Goal: Task Accomplishment & Management: Complete application form

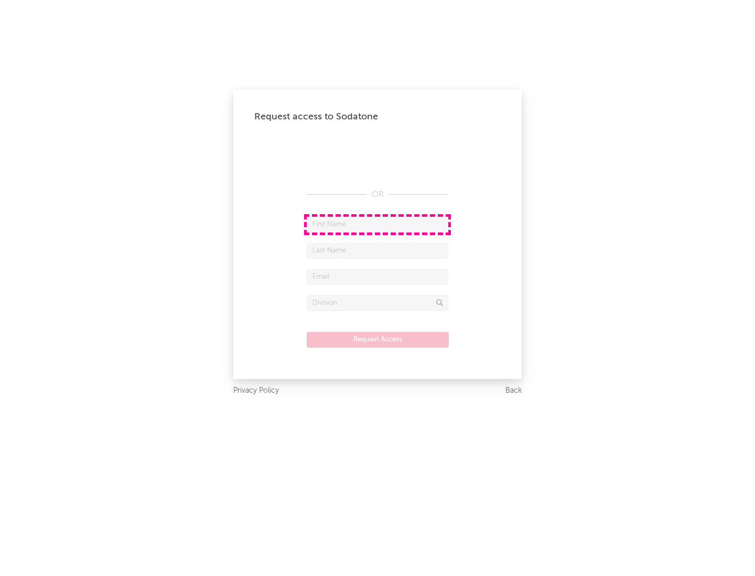
click at [377, 224] on input "text" at bounding box center [377, 225] width 141 height 16
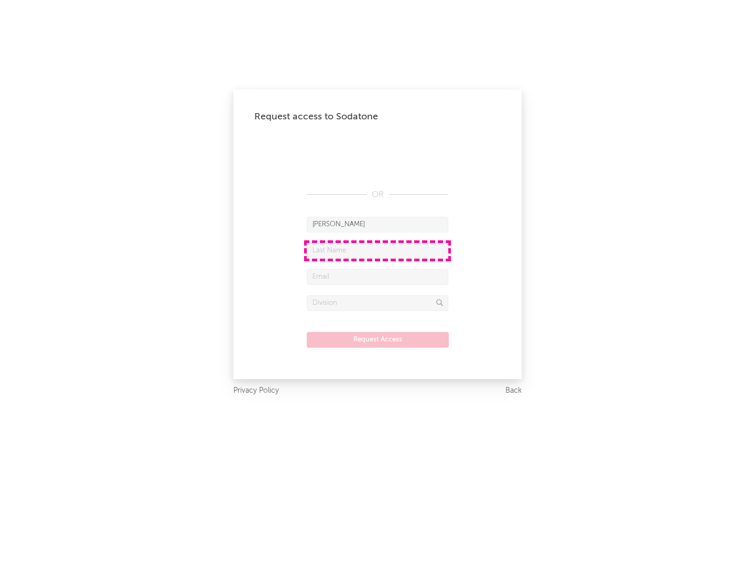
type input "[PERSON_NAME]"
click at [377, 250] on input "text" at bounding box center [377, 251] width 141 height 16
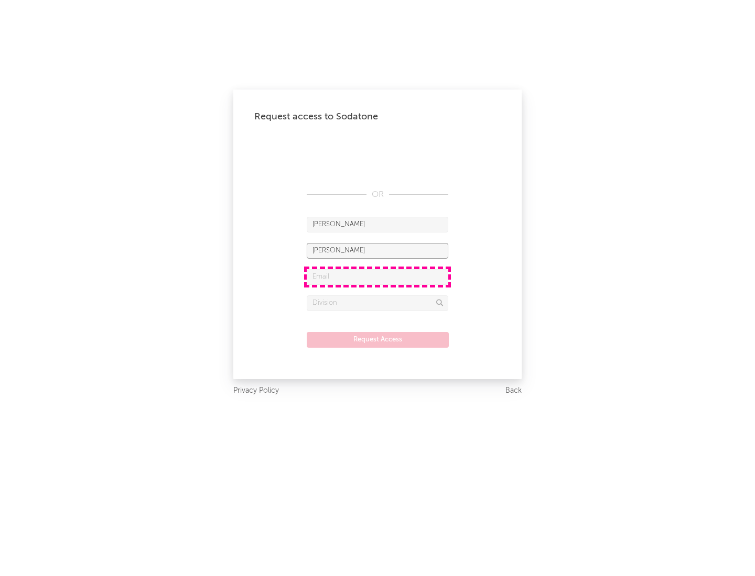
type input "[PERSON_NAME]"
click at [377, 277] on input "text" at bounding box center [377, 277] width 141 height 16
type input "[EMAIL_ADDRESS][DOMAIN_NAME]"
click at [377, 303] on input "text" at bounding box center [377, 304] width 141 height 16
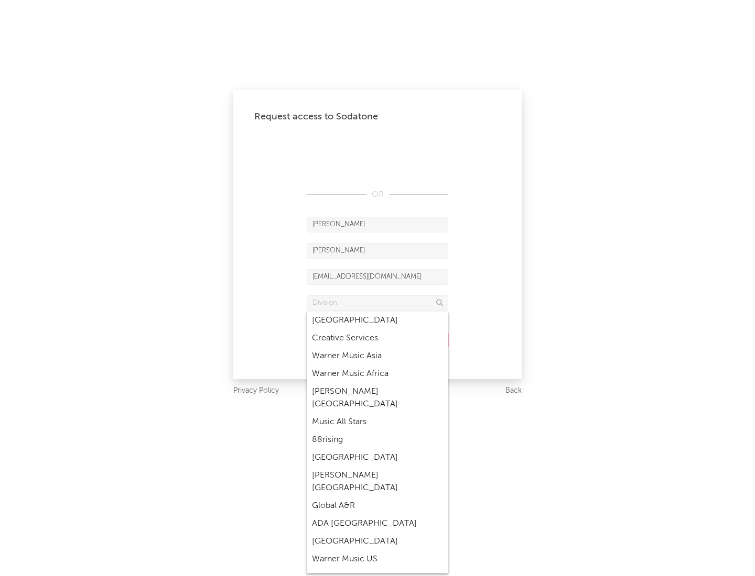
click at [374, 413] on div "Music All Stars" at bounding box center [377, 422] width 141 height 18
type input "Music All Stars"
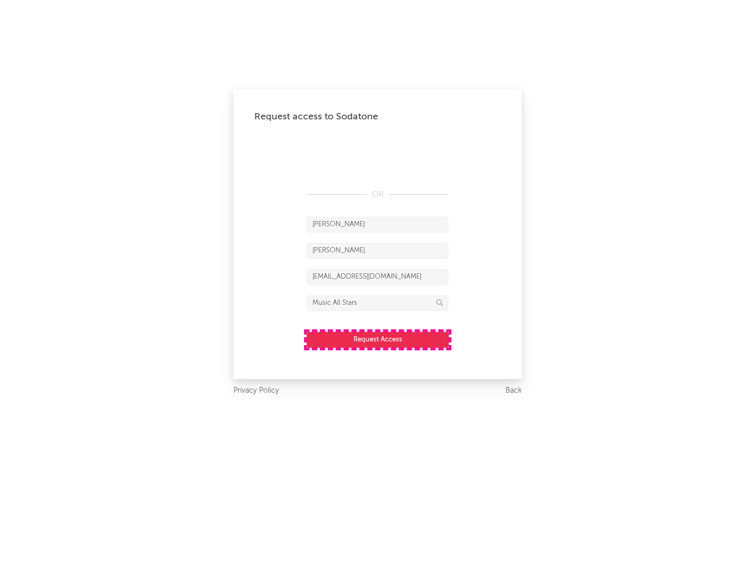
click at [377, 340] on button "Request Access" at bounding box center [378, 340] width 142 height 16
